Goal: Complete application form

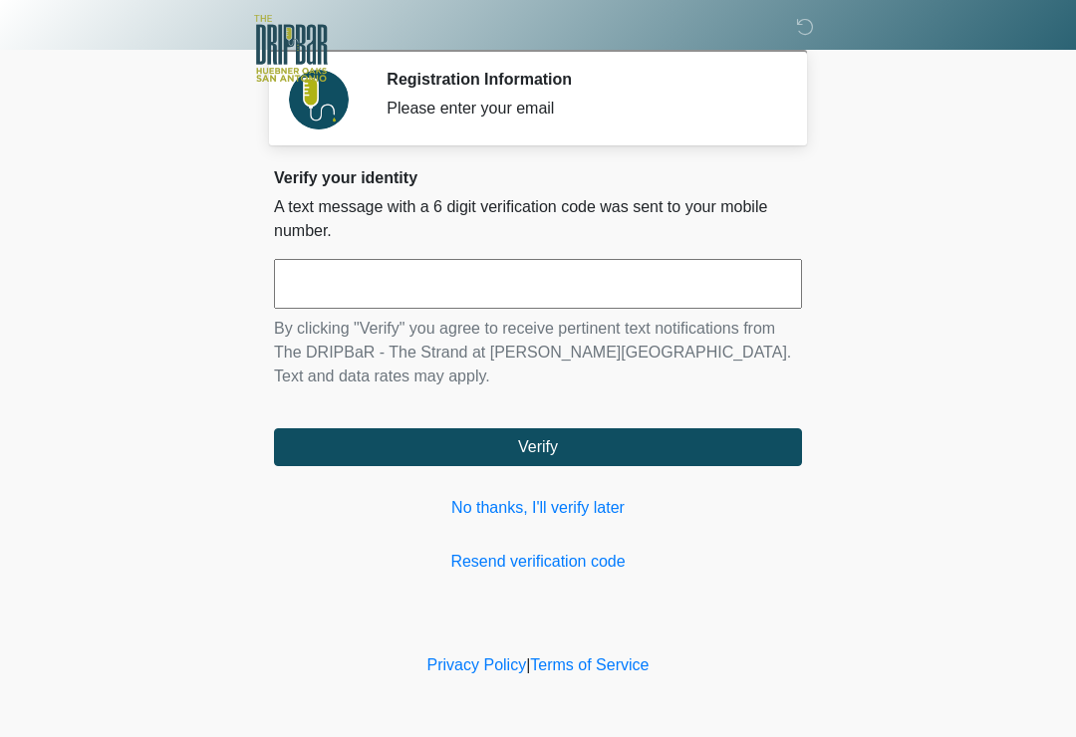
scroll to position [251, 195]
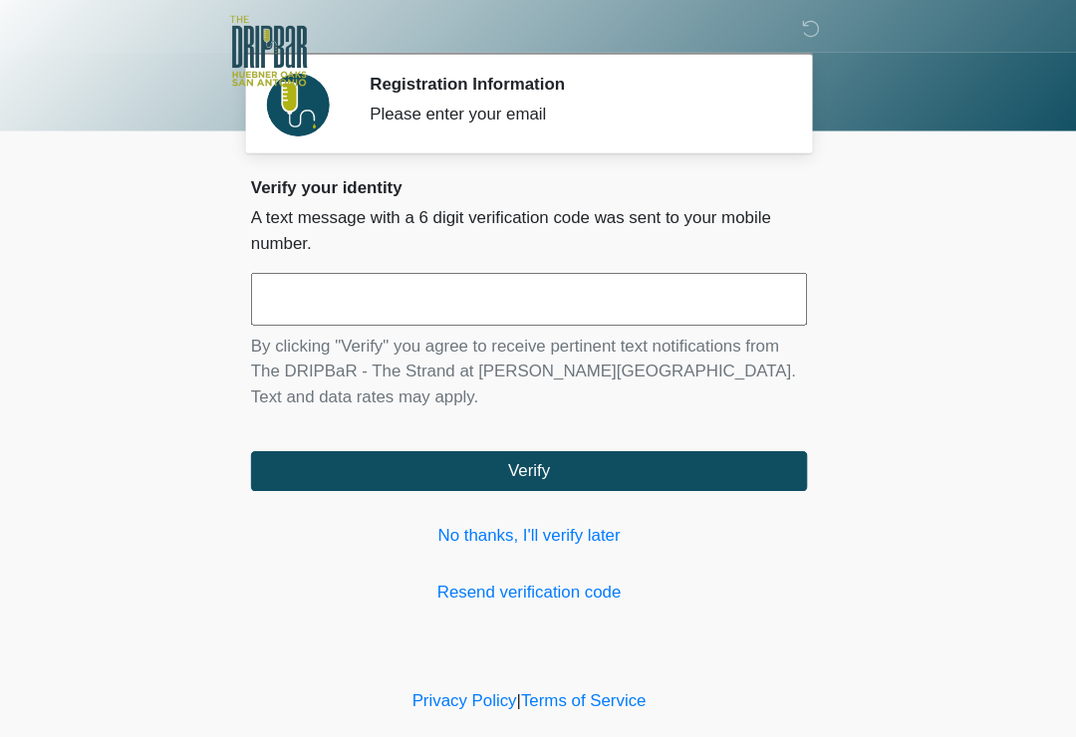
click at [625, 263] on input "text" at bounding box center [538, 284] width 528 height 50
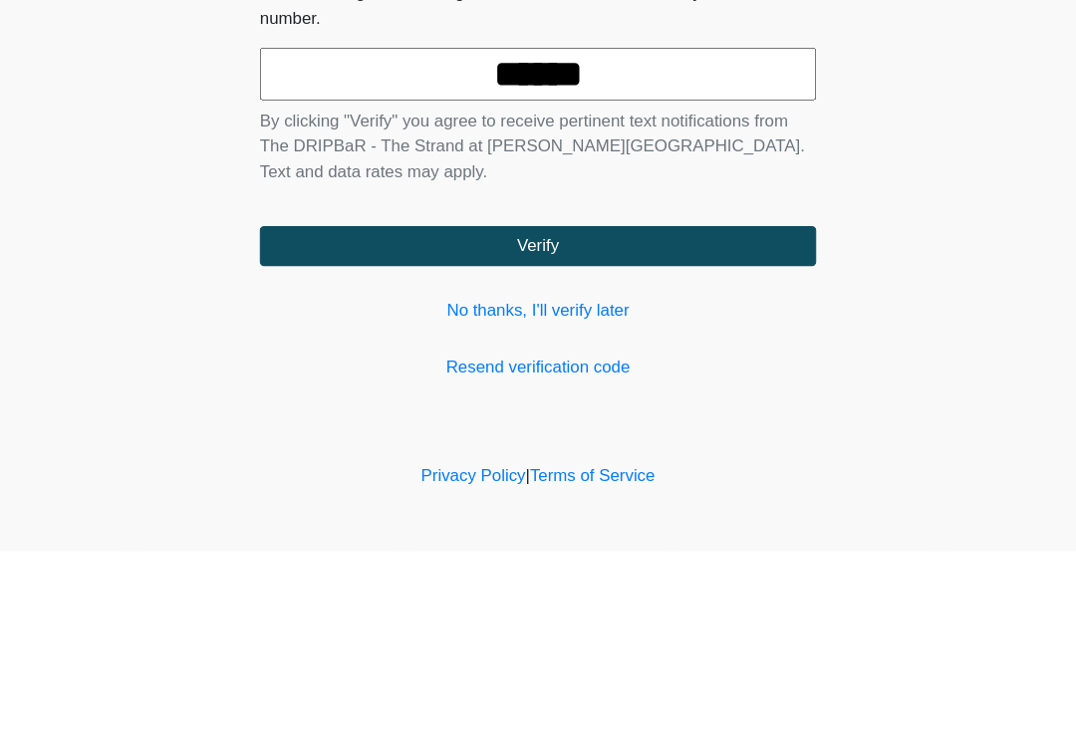
click at [607, 428] on button "Verify" at bounding box center [538, 447] width 528 height 38
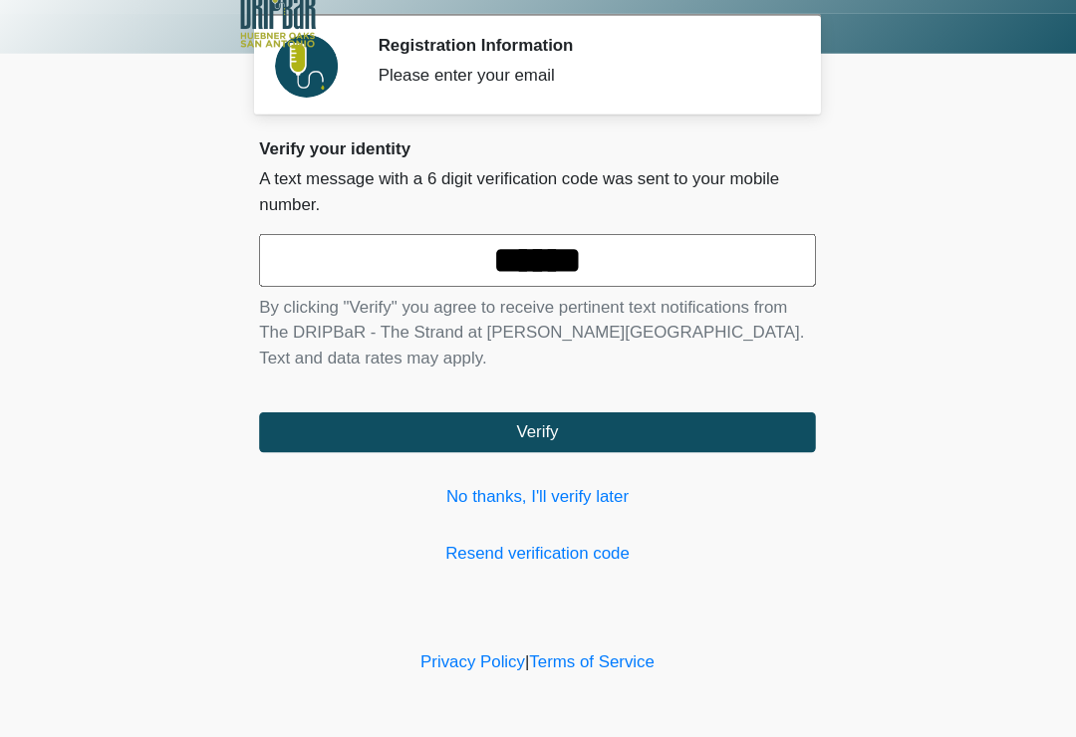
click at [671, 259] on input "******" at bounding box center [538, 284] width 528 height 50
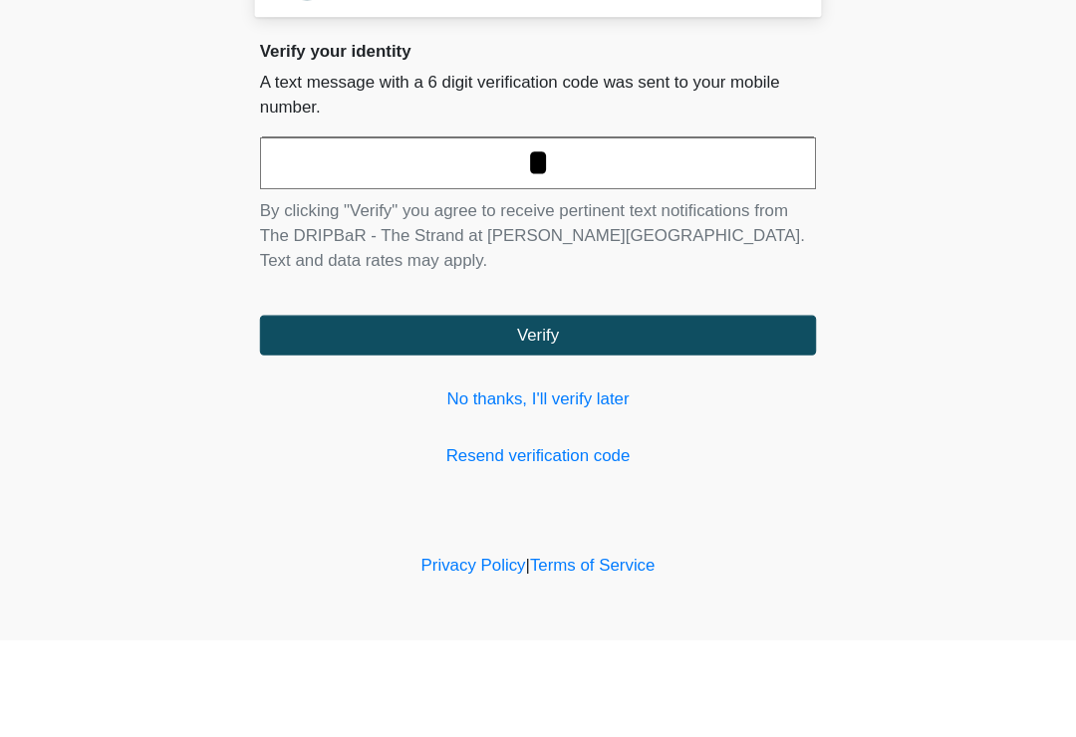
type input "*"
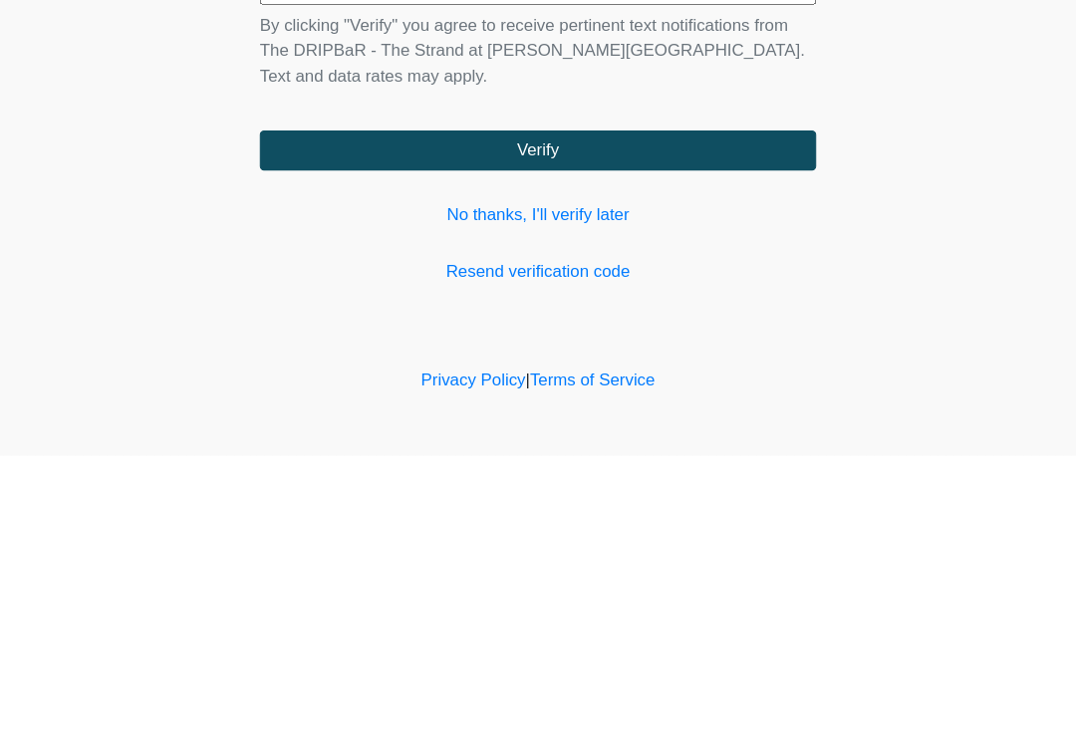
type input "******"
click at [662, 428] on button "Verify" at bounding box center [538, 447] width 528 height 38
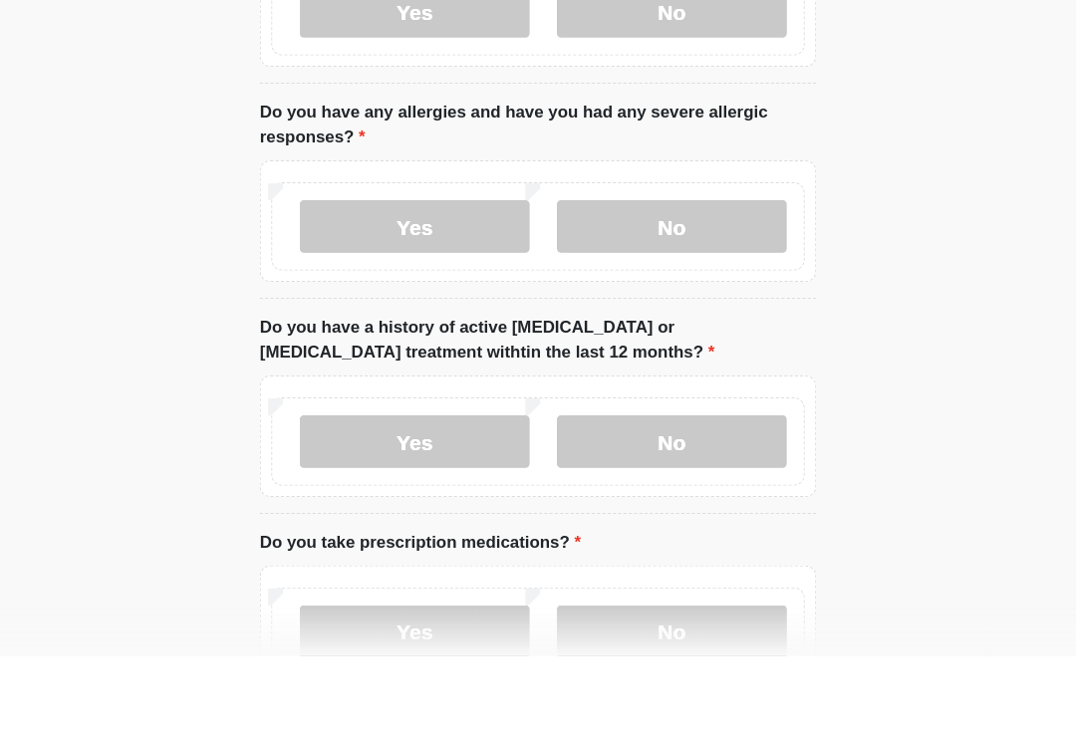
type input "*******"
click at [673, 150] on label "No" at bounding box center [665, 126] width 218 height 50
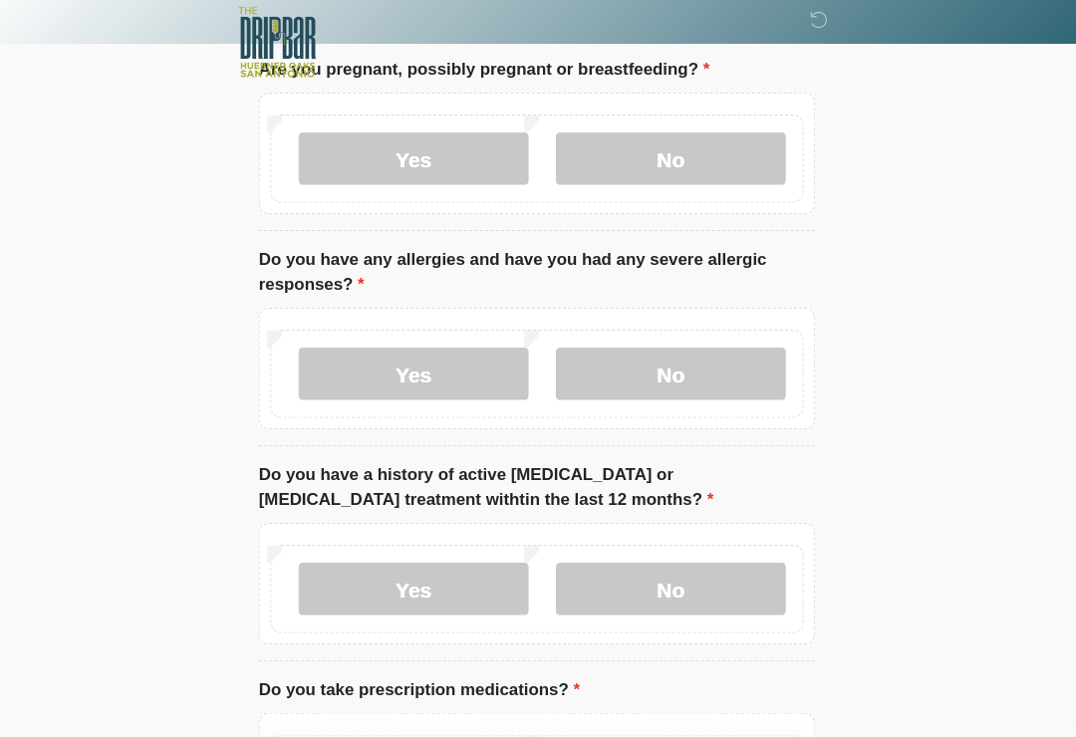
scroll to position [218, 0]
click at [696, 338] on label "No" at bounding box center [665, 363] width 218 height 50
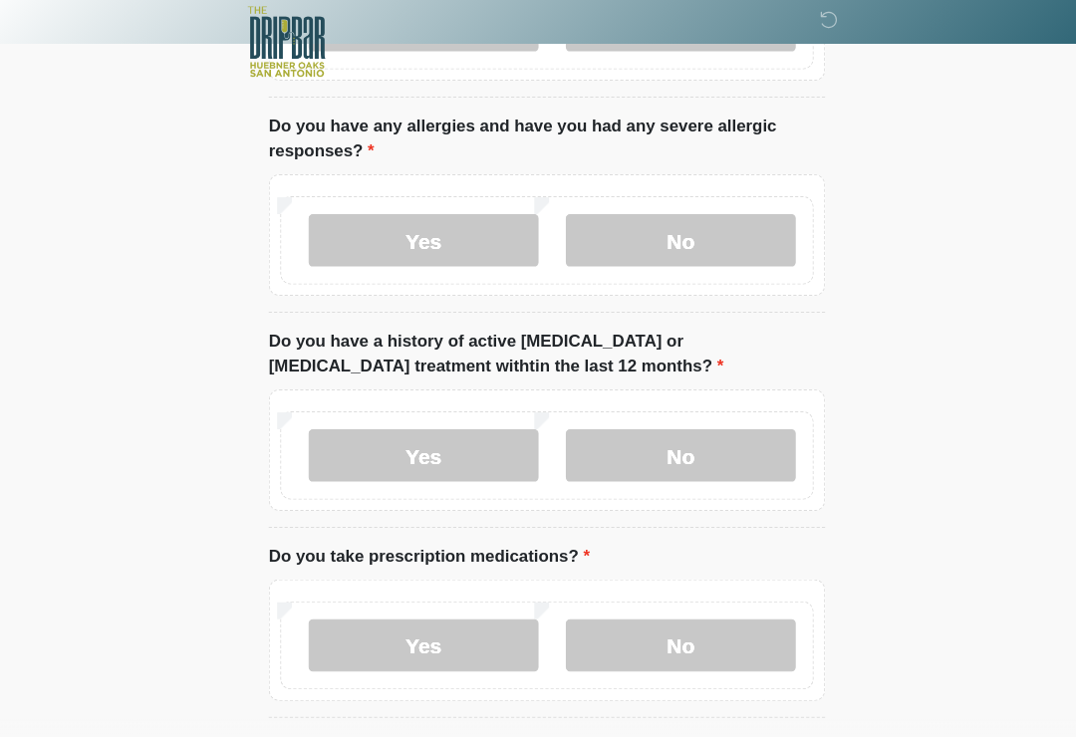
scroll to position [346, 0]
click at [678, 428] on label "No" at bounding box center [665, 439] width 218 height 50
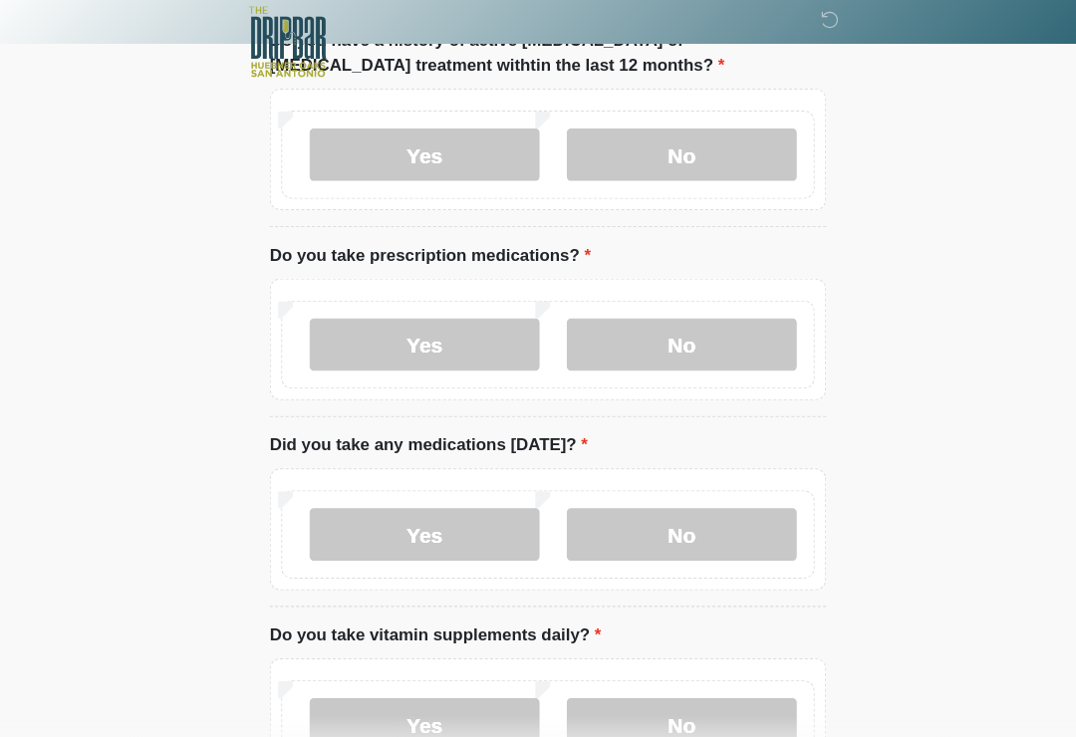
scroll to position [630, 0]
click at [701, 311] on label "No" at bounding box center [665, 336] width 218 height 50
click at [358, 513] on label "Yes" at bounding box center [421, 515] width 218 height 50
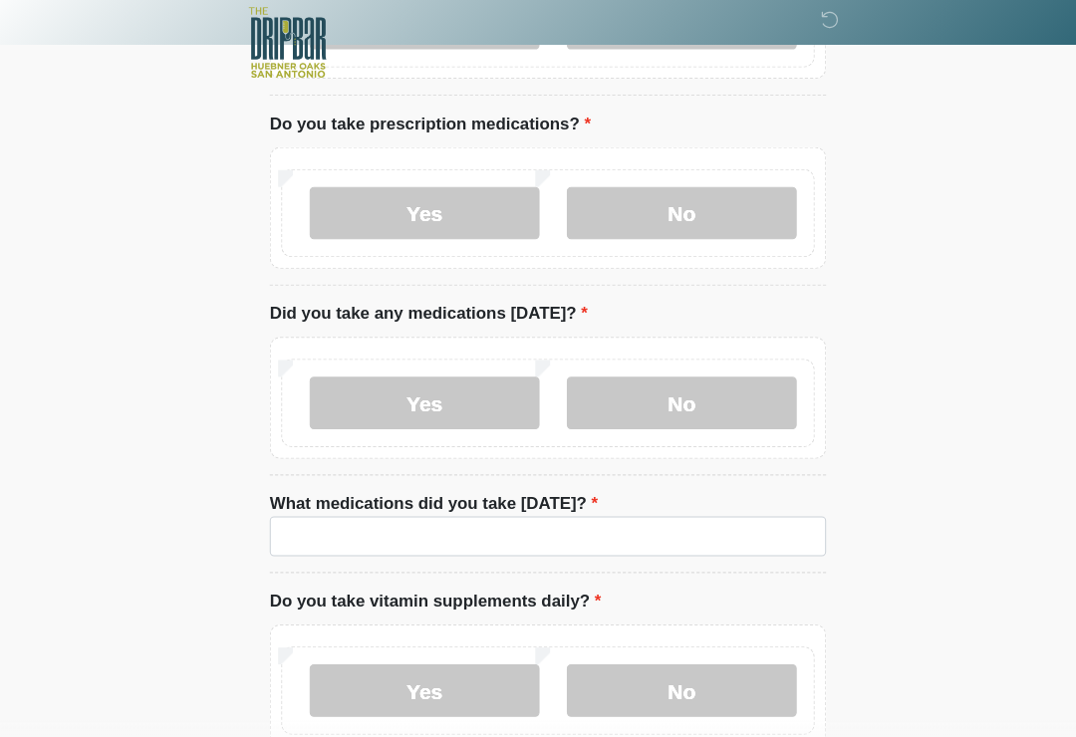
scroll to position [773, 0]
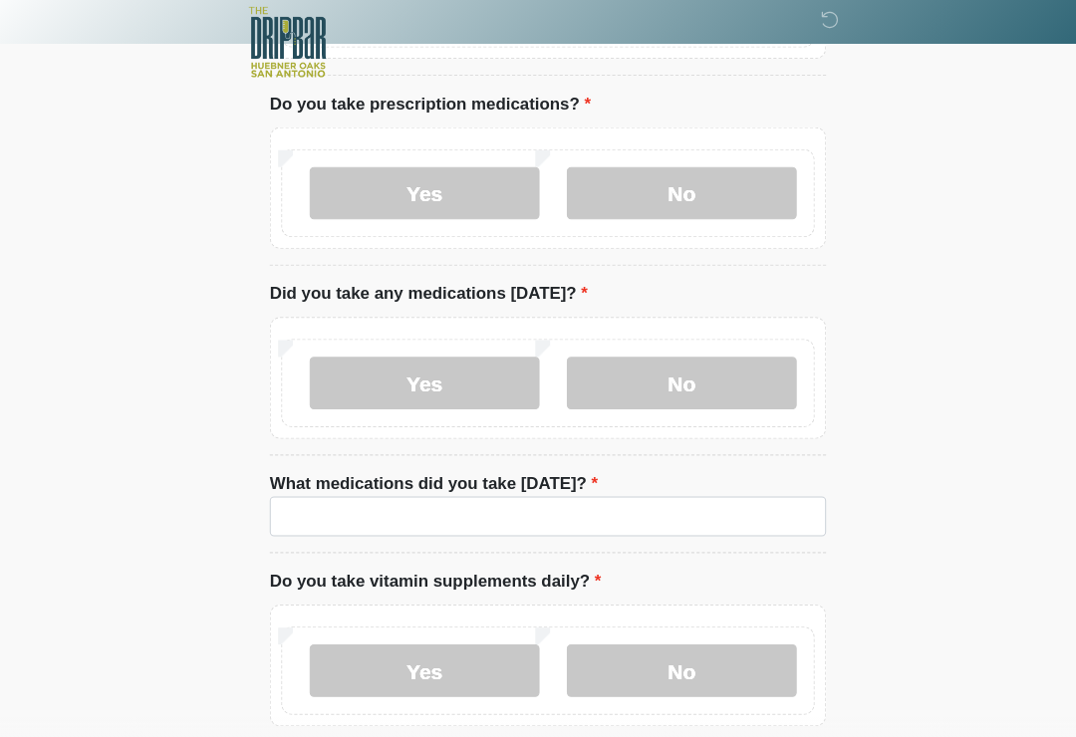
click at [329, 465] on label "What medications did you take today?" at bounding box center [430, 468] width 312 height 24
click at [329, 480] on input "What medications did you take today?" at bounding box center [538, 499] width 528 height 38
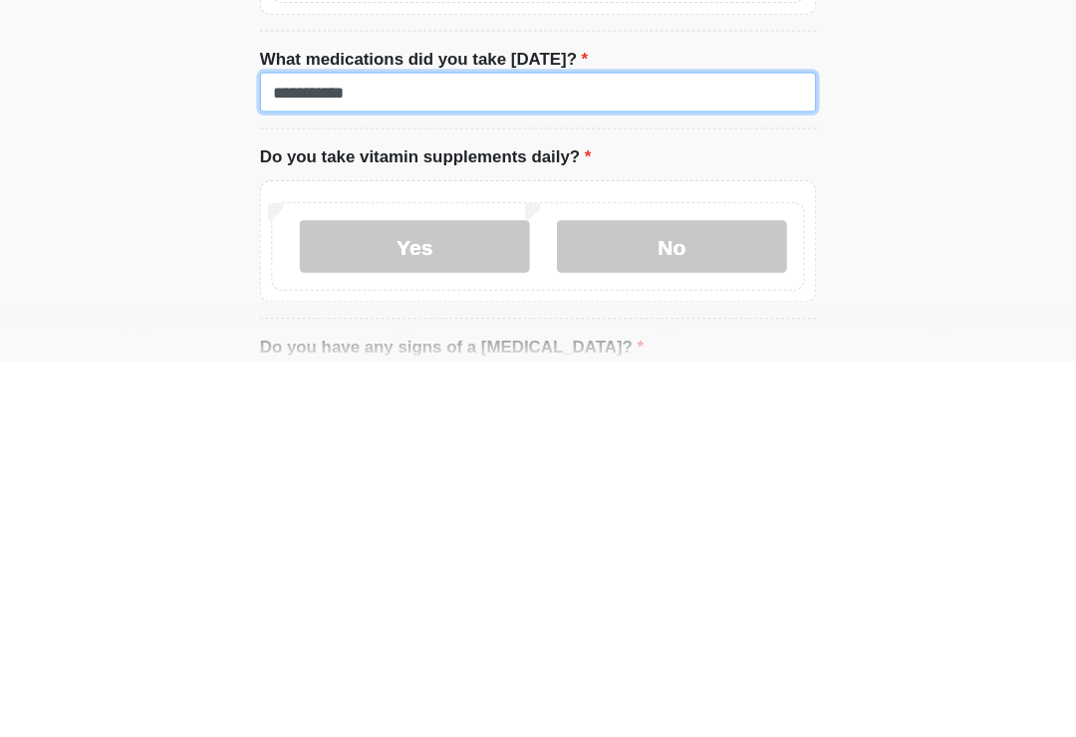
scroll to position [794, 0]
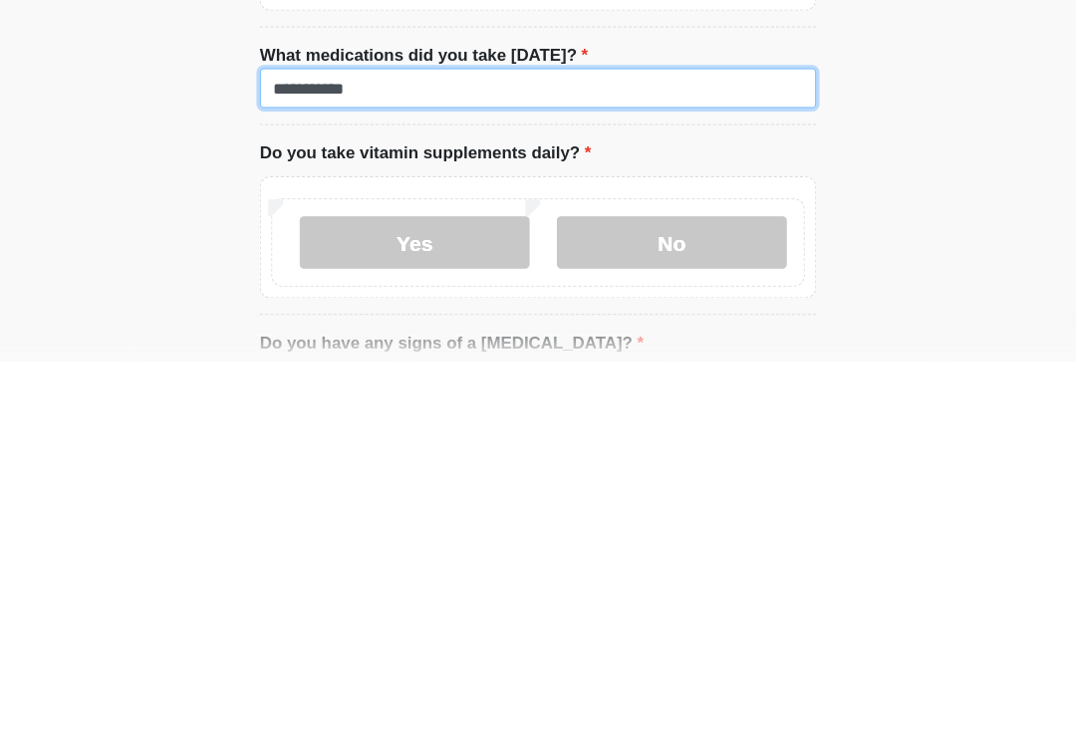
type input "**********"
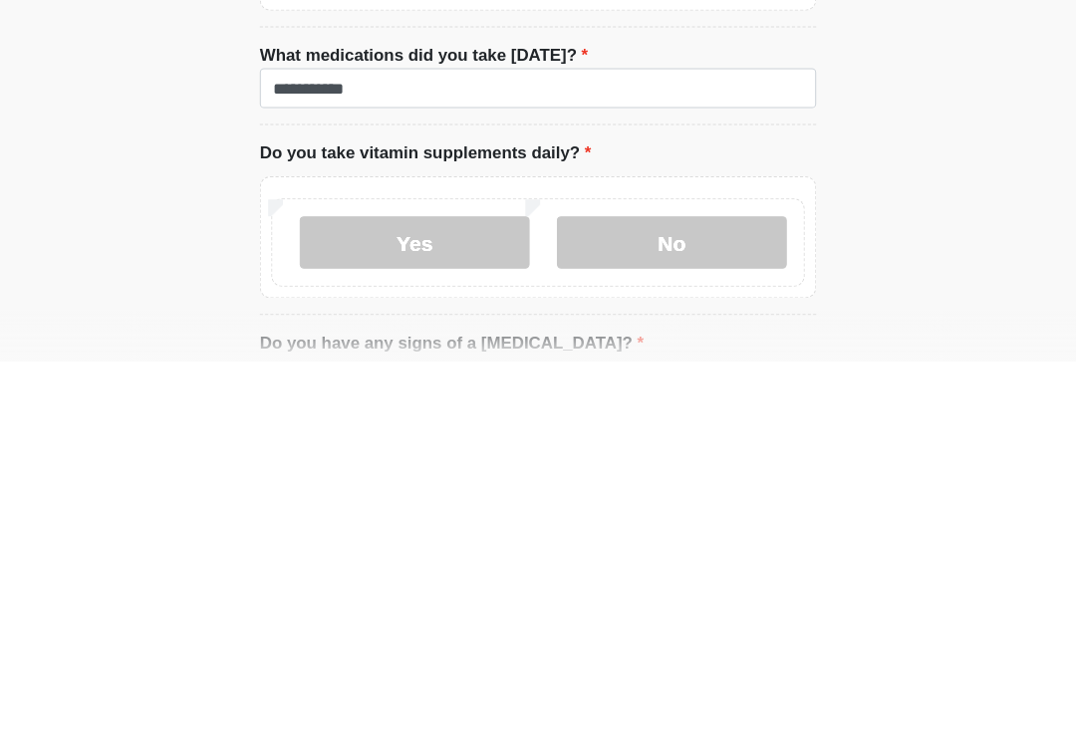
click at [684, 600] on label "No" at bounding box center [665, 625] width 218 height 50
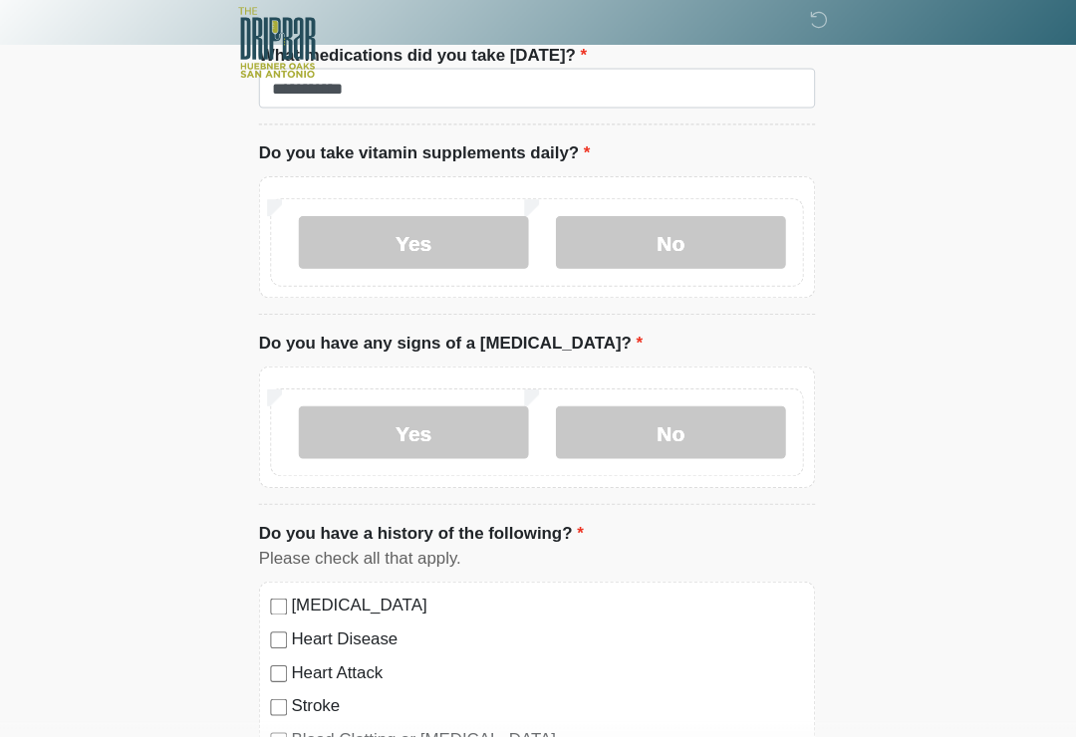
click at [683, 408] on label "No" at bounding box center [665, 419] width 218 height 50
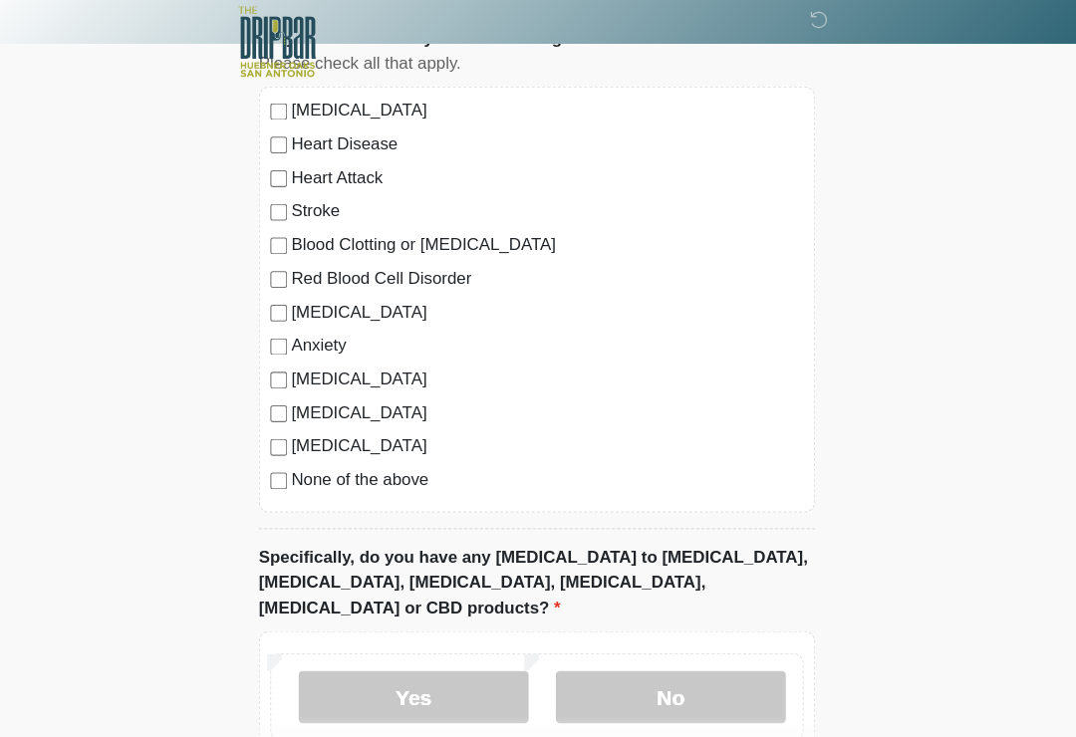
scroll to position [1653, 0]
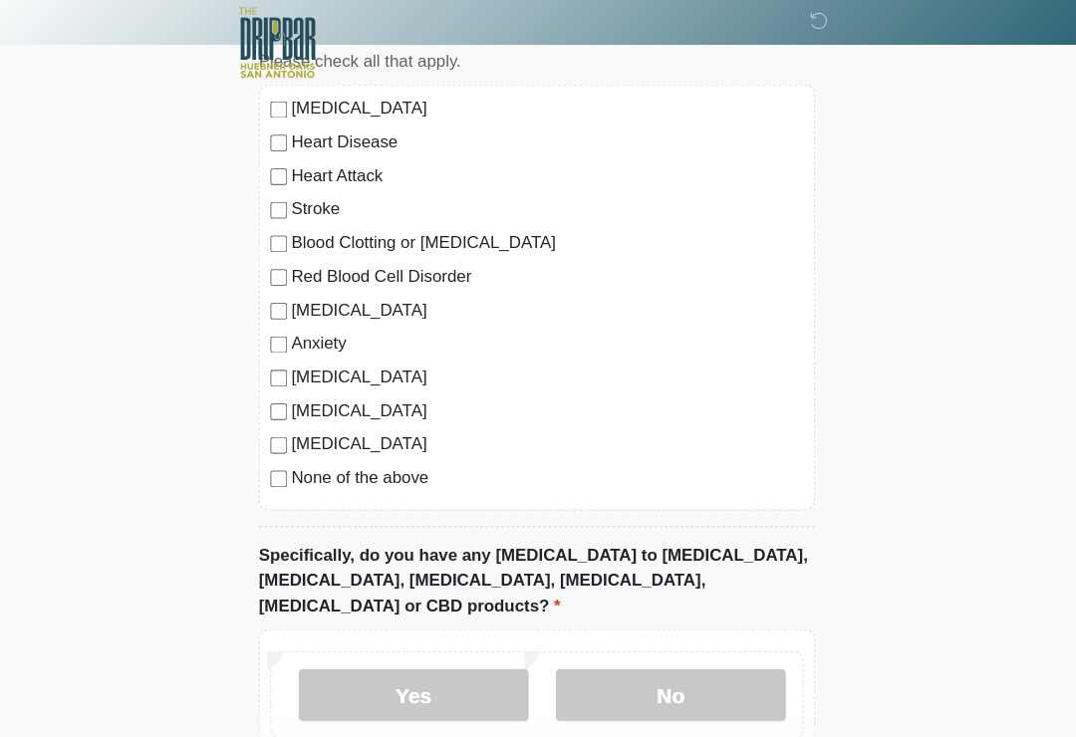
click at [671, 643] on label "No" at bounding box center [665, 668] width 218 height 50
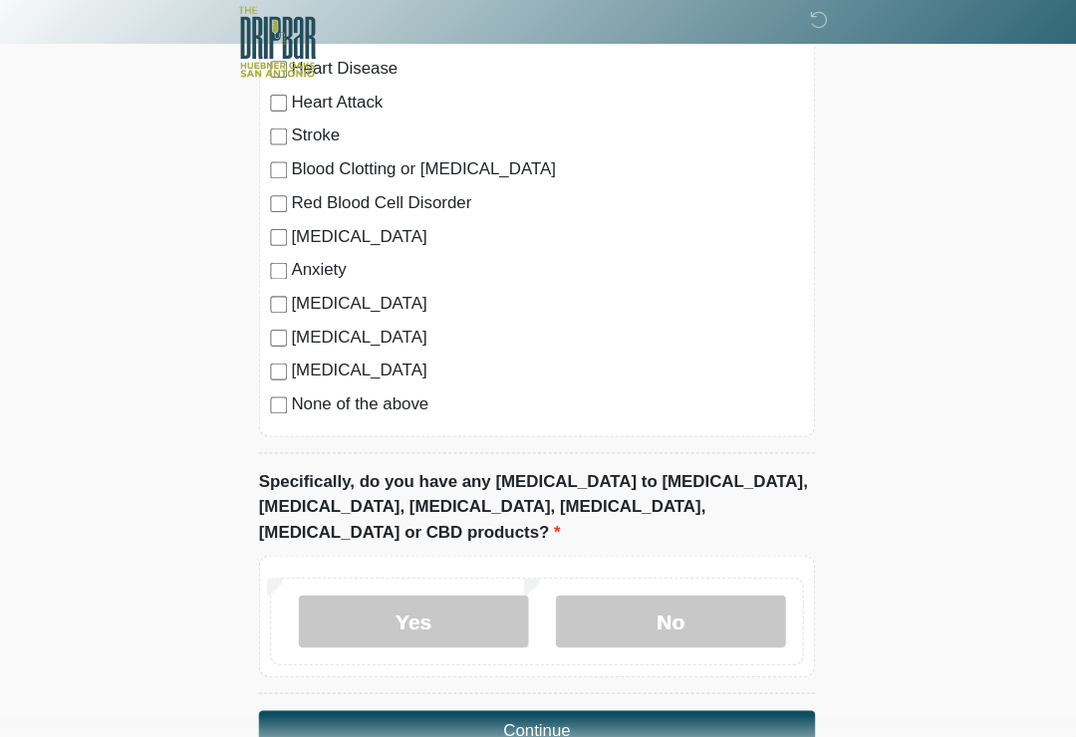
scroll to position [1784, 0]
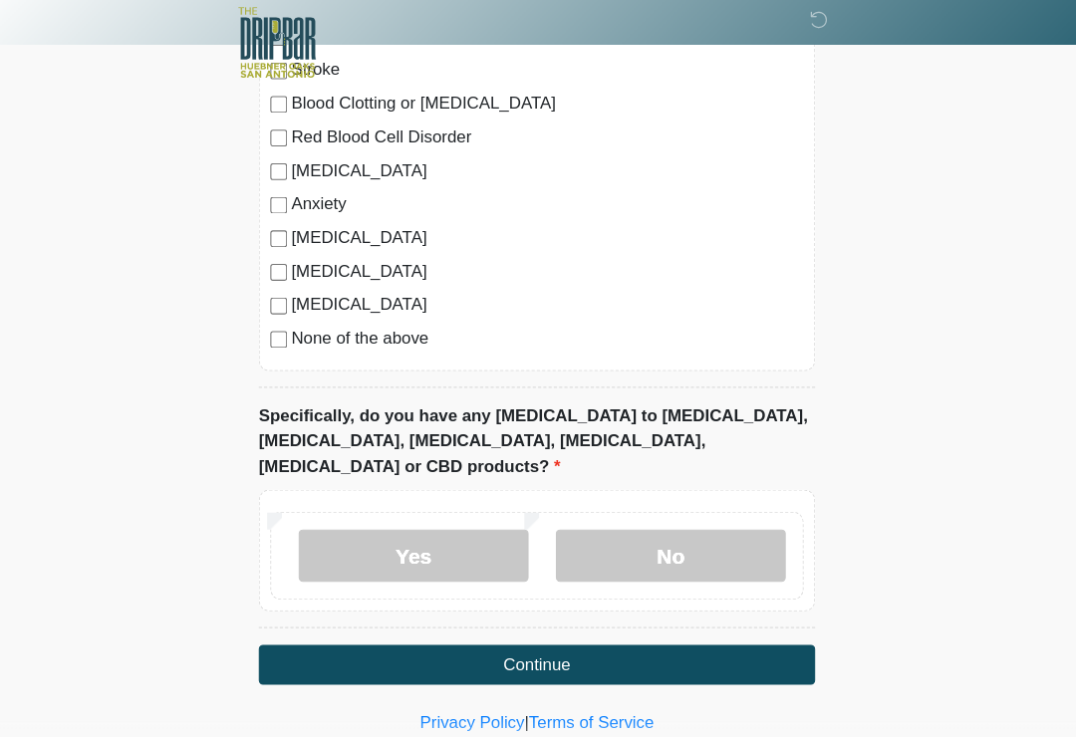
click at [622, 621] on button "Continue" at bounding box center [538, 640] width 528 height 38
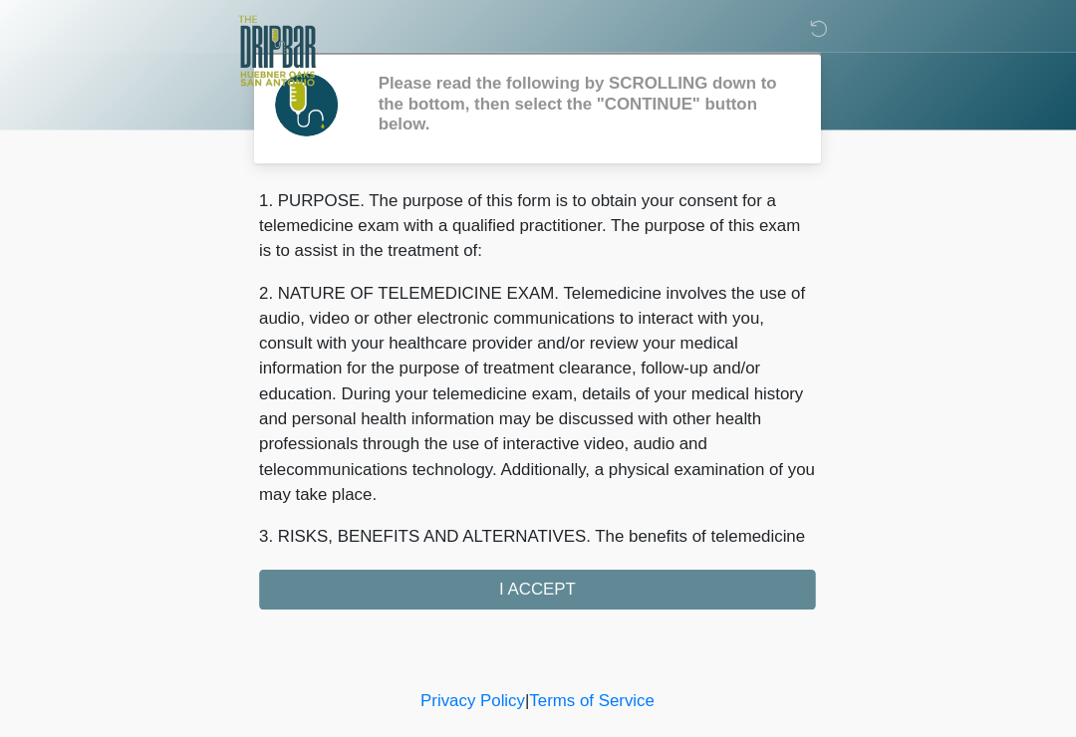
scroll to position [0, 0]
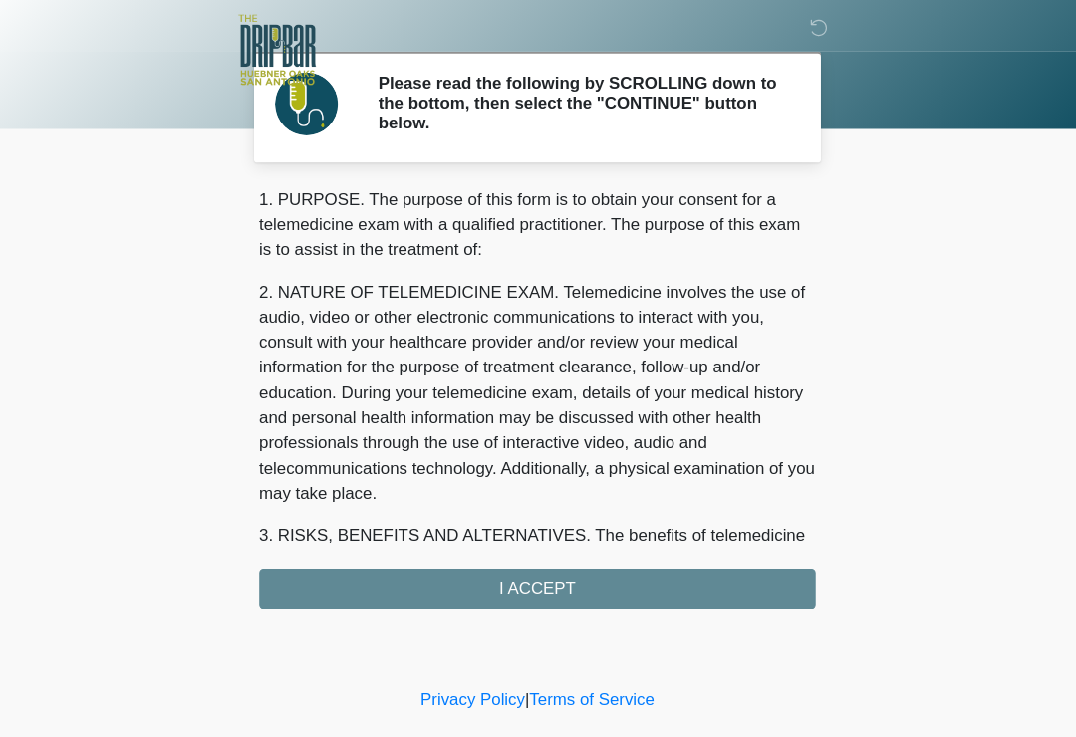
click at [619, 557] on div "1. PURPOSE. The purpose of this form is to obtain your consent for a telemedici…" at bounding box center [538, 378] width 528 height 401
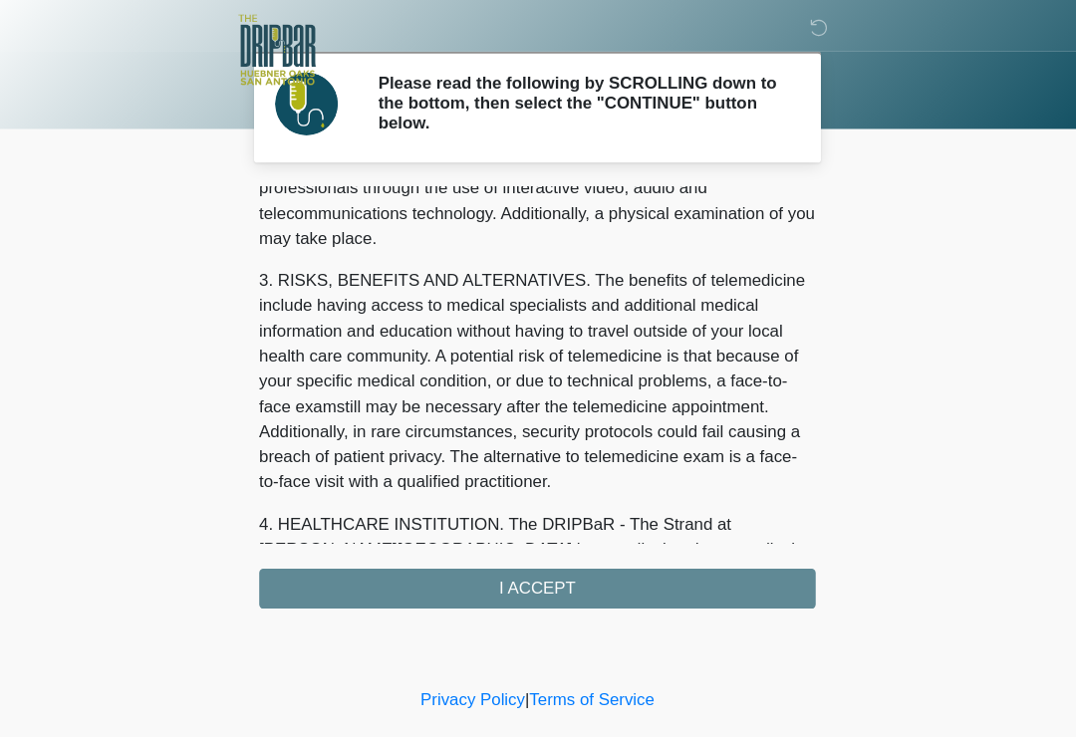
click at [596, 559] on div "1. PURPOSE. The purpose of this form is to obtain your consent for a telemedici…" at bounding box center [538, 378] width 528 height 401
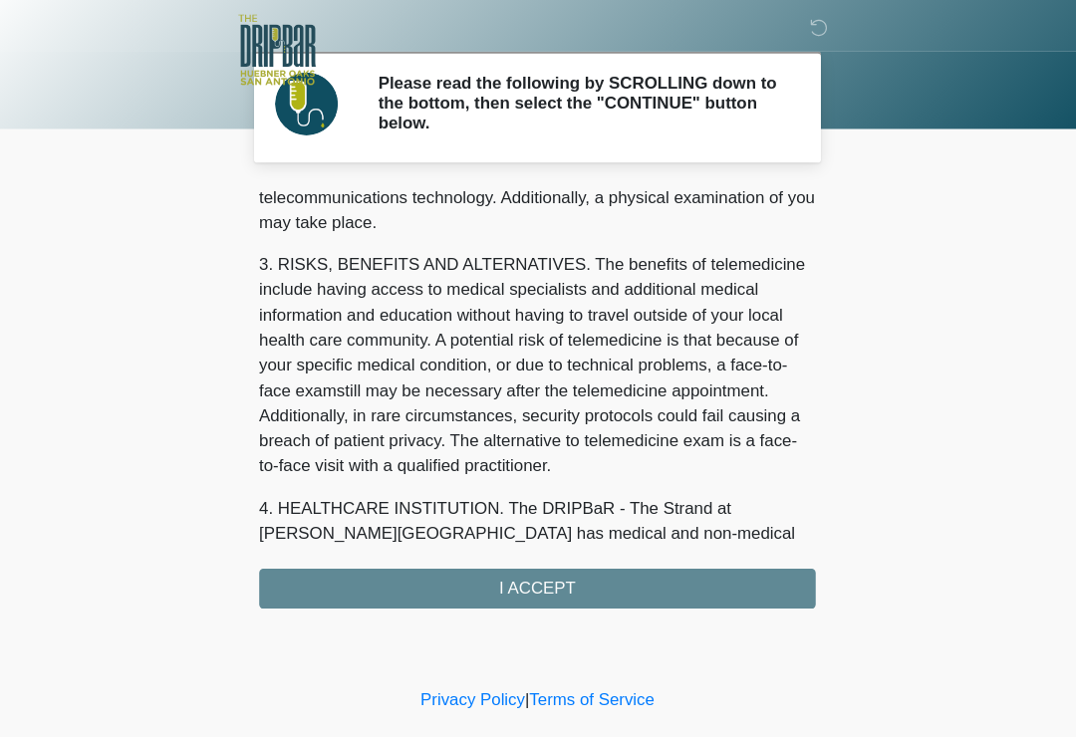
scroll to position [258, 0]
click at [555, 553] on div "1. PURPOSE. The purpose of this form is to obtain your consent for a telemedici…" at bounding box center [538, 378] width 528 height 401
click at [523, 560] on div "1. PURPOSE. The purpose of this form is to obtain your consent for a telemedici…" at bounding box center [538, 378] width 528 height 401
click at [511, 569] on div "1. PURPOSE. The purpose of this form is to obtain your consent for a telemedici…" at bounding box center [538, 378] width 528 height 401
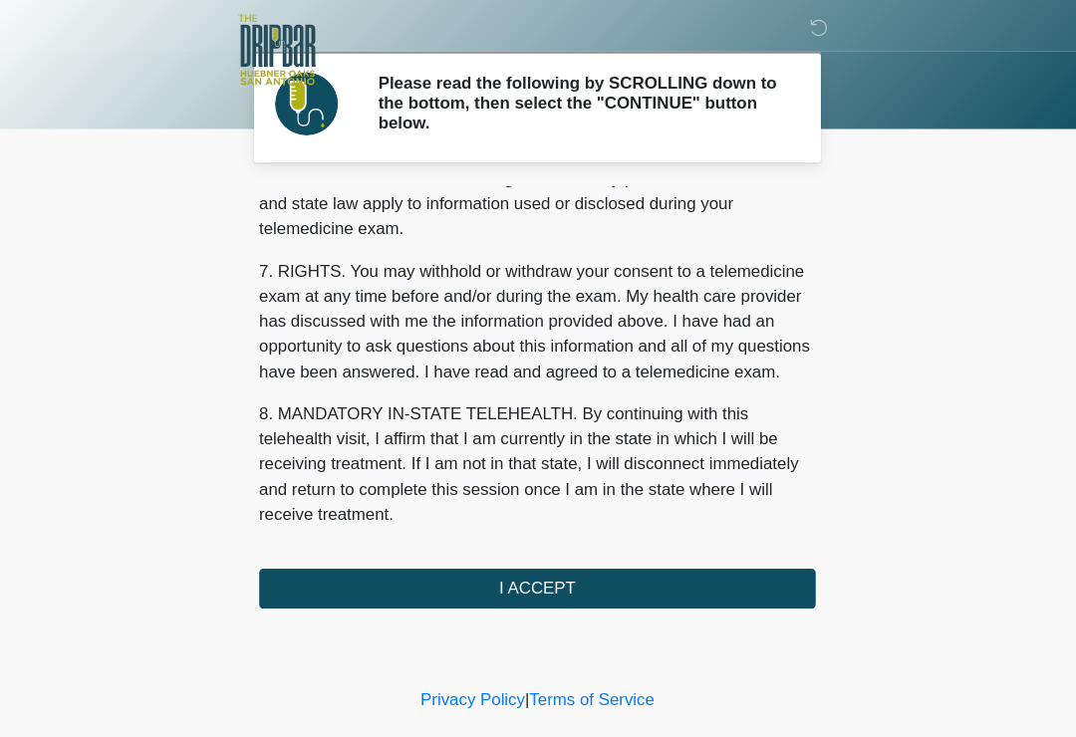
scroll to position [841, 0]
click at [537, 560] on button "I ACCEPT" at bounding box center [538, 560] width 528 height 38
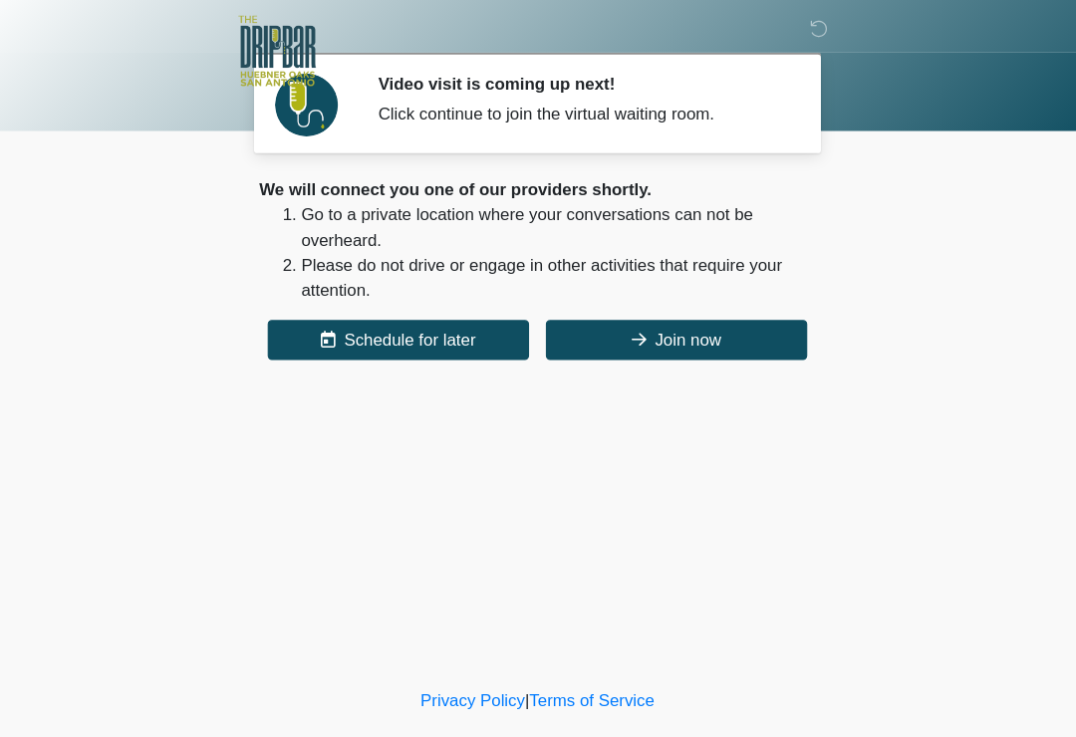
click at [714, 321] on button "Join now" at bounding box center [670, 323] width 248 height 38
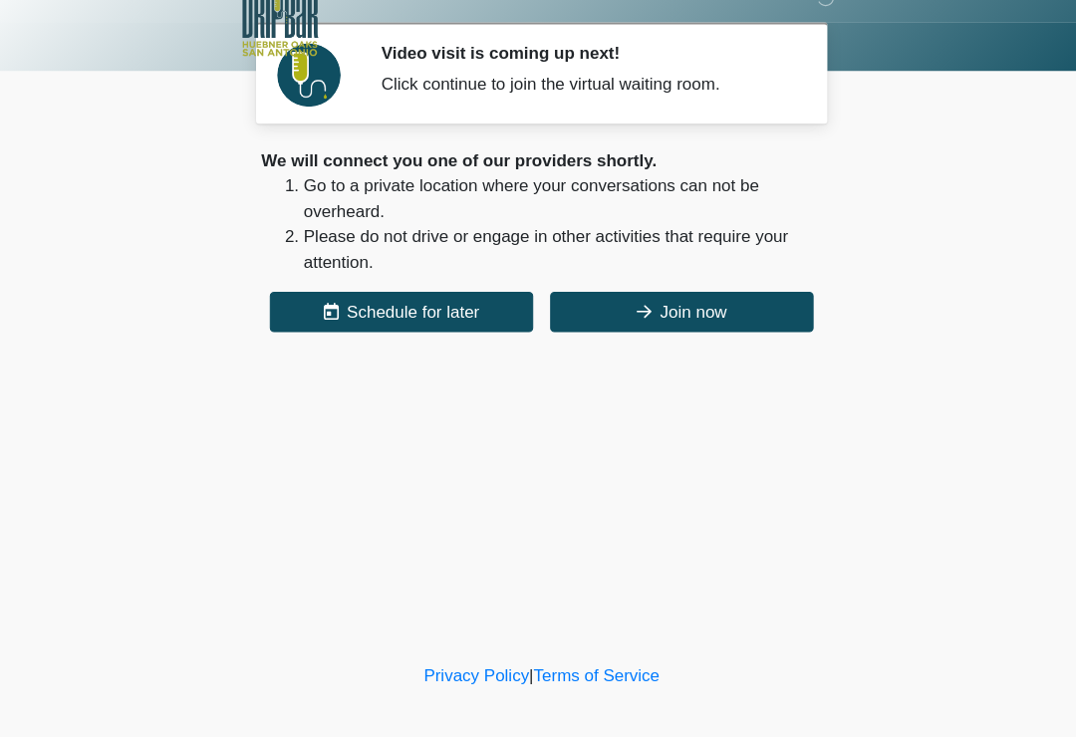
click at [0, 405] on body "‎ ‎ ‎ ‎ Video visit is coming up next! Click continue to join the virtual waiti…" at bounding box center [538, 368] width 1076 height 737
